Goal: Information Seeking & Learning: Learn about a topic

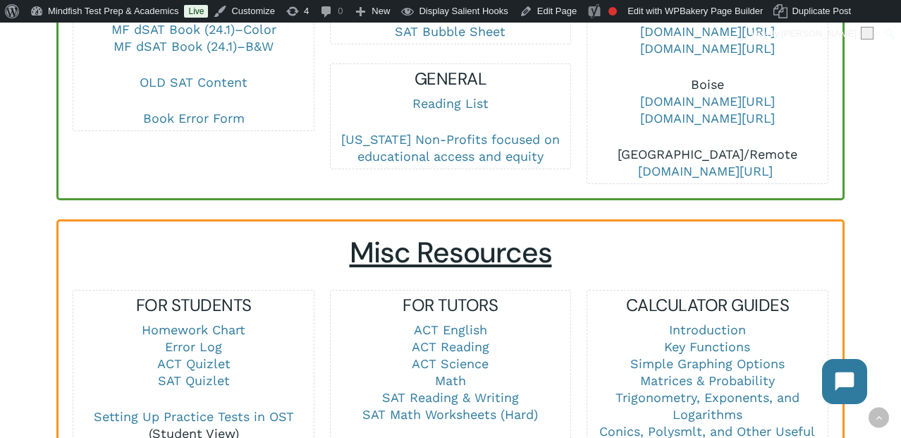
scroll to position [799, 0]
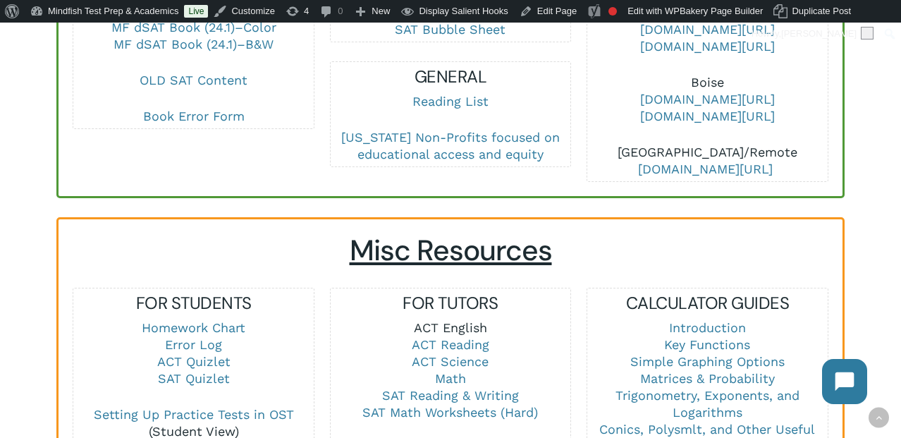
click at [450, 320] on link "ACT English" at bounding box center [450, 327] width 73 height 15
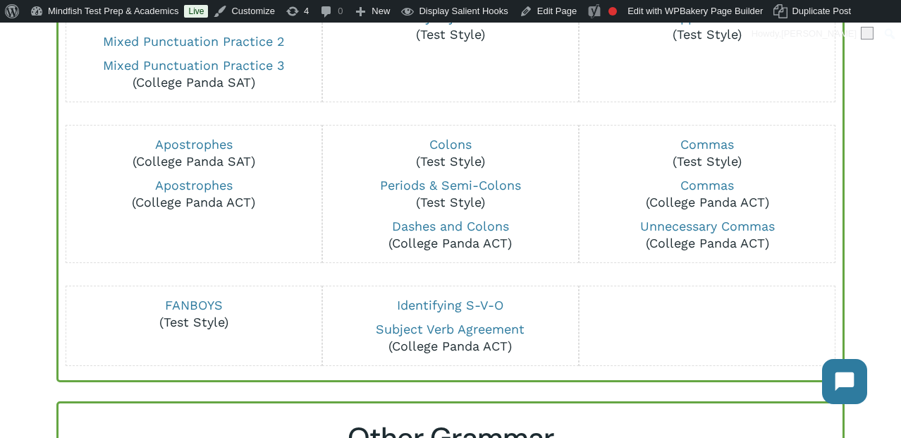
scroll to position [267, 0]
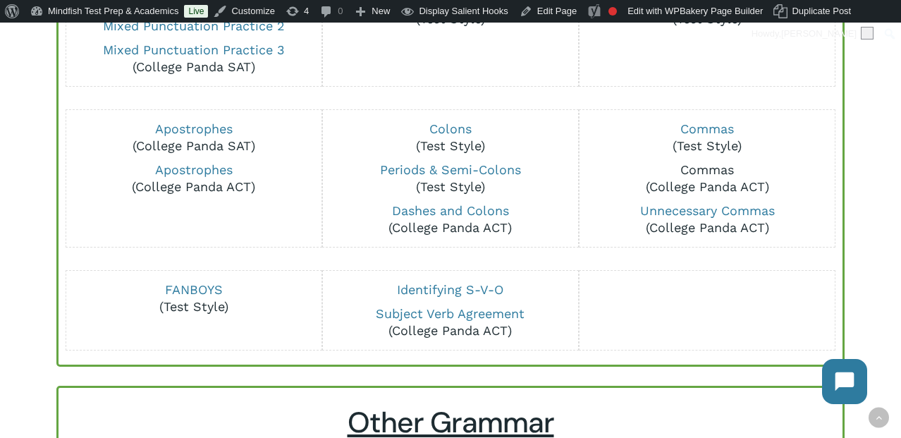
click at [687, 172] on link "Commas" at bounding box center [707, 169] width 54 height 15
